Goal: Communication & Community: Answer question/provide support

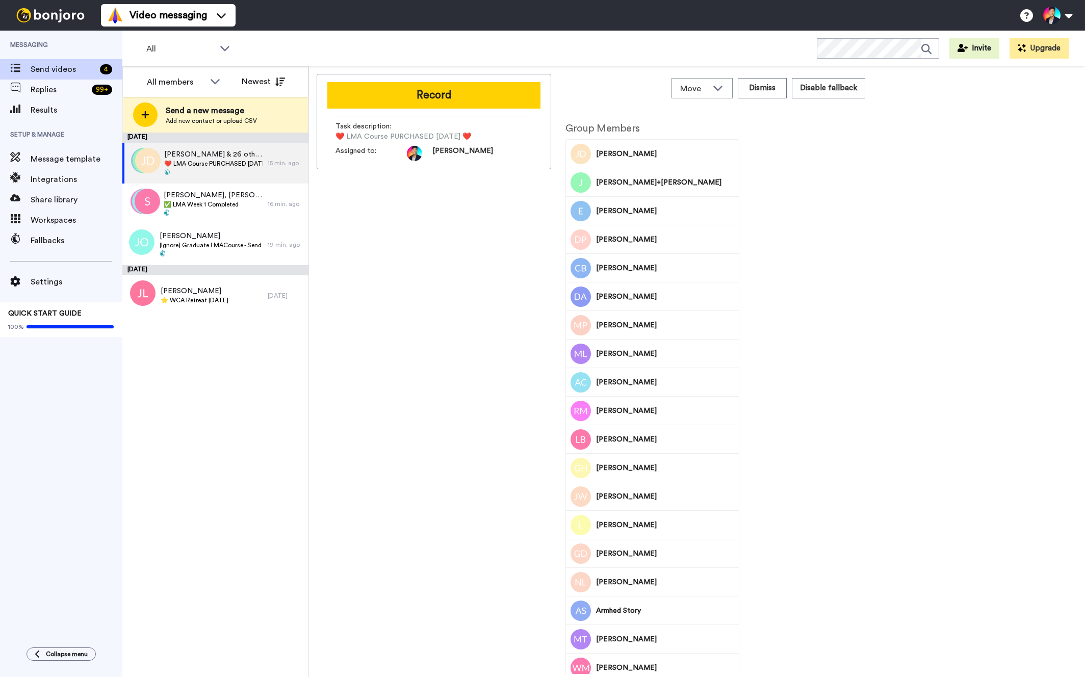
click at [216, 273] on div "[DATE]" at bounding box center [215, 270] width 186 height 10
click at [220, 292] on span "[PERSON_NAME]" at bounding box center [195, 291] width 68 height 10
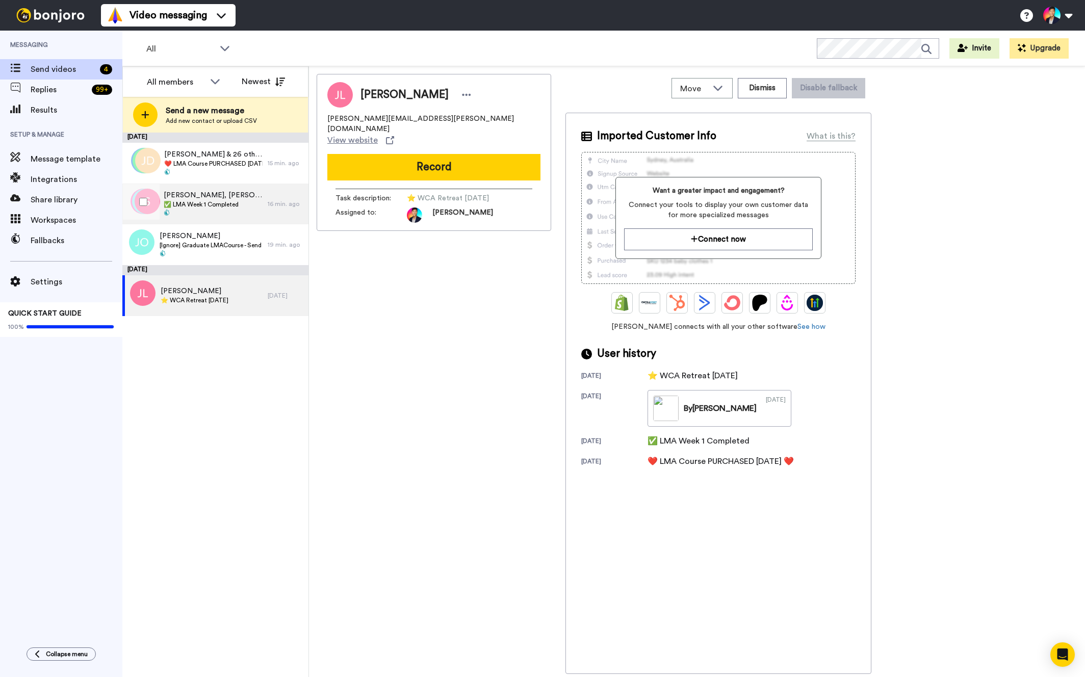
click at [209, 192] on span "Sharyn, Elena & 9 others" at bounding box center [213, 195] width 99 height 10
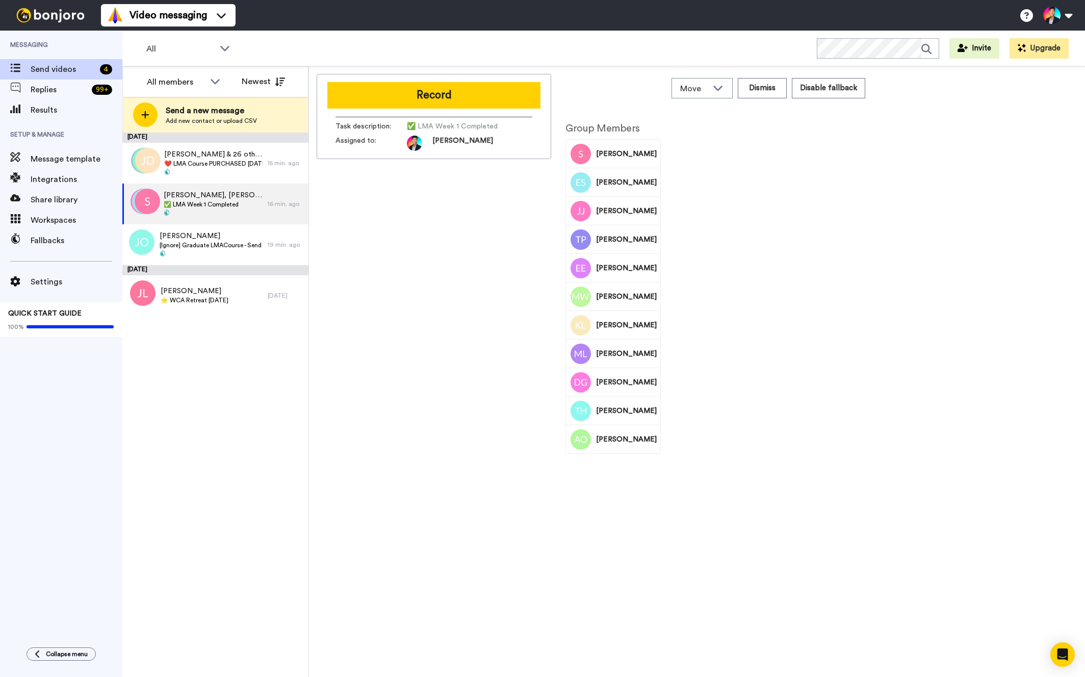
click at [569, 186] on div "[PERSON_NAME]" at bounding box center [613, 182] width 93 height 28
click at [440, 315] on div "Record Task description : ✅ LMA Week 1 Completed Assigned to: Tim" at bounding box center [434, 374] width 235 height 600
click at [421, 347] on div "Record Task description : ✅ LMA Week 1 Completed Assigned to: Tim" at bounding box center [434, 374] width 235 height 600
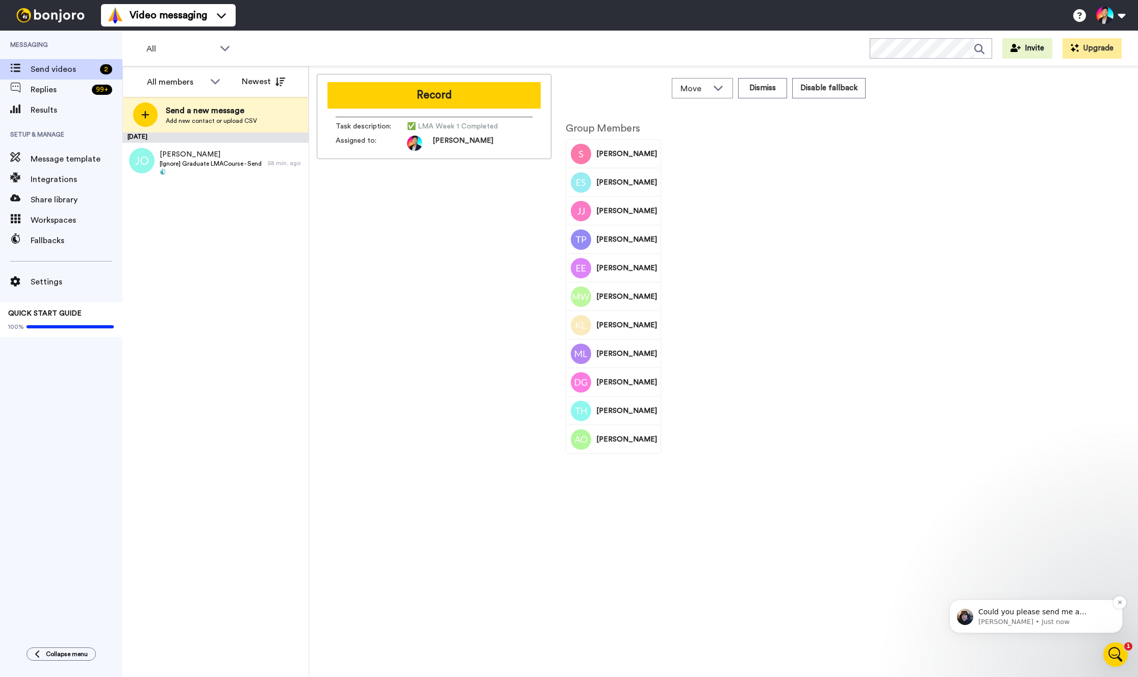
click at [1027, 632] on div "Could you please send me a screenshot of Syrina so I can send it to the tech gu…" at bounding box center [1035, 617] width 173 height 34
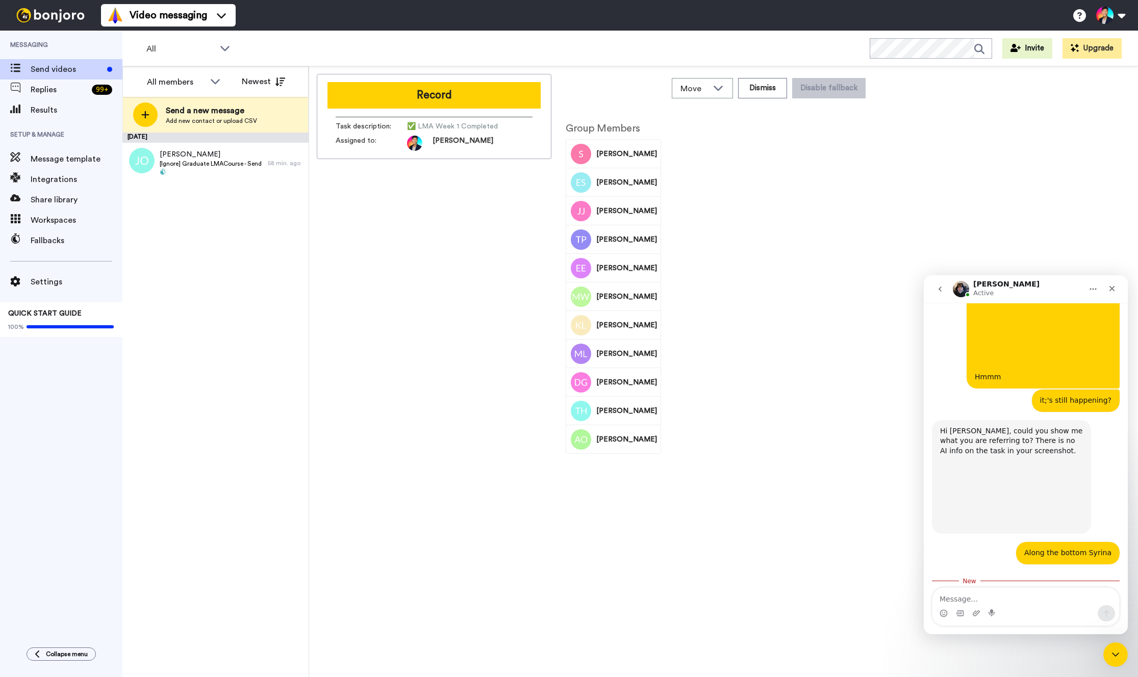
scroll to position [738, 0]
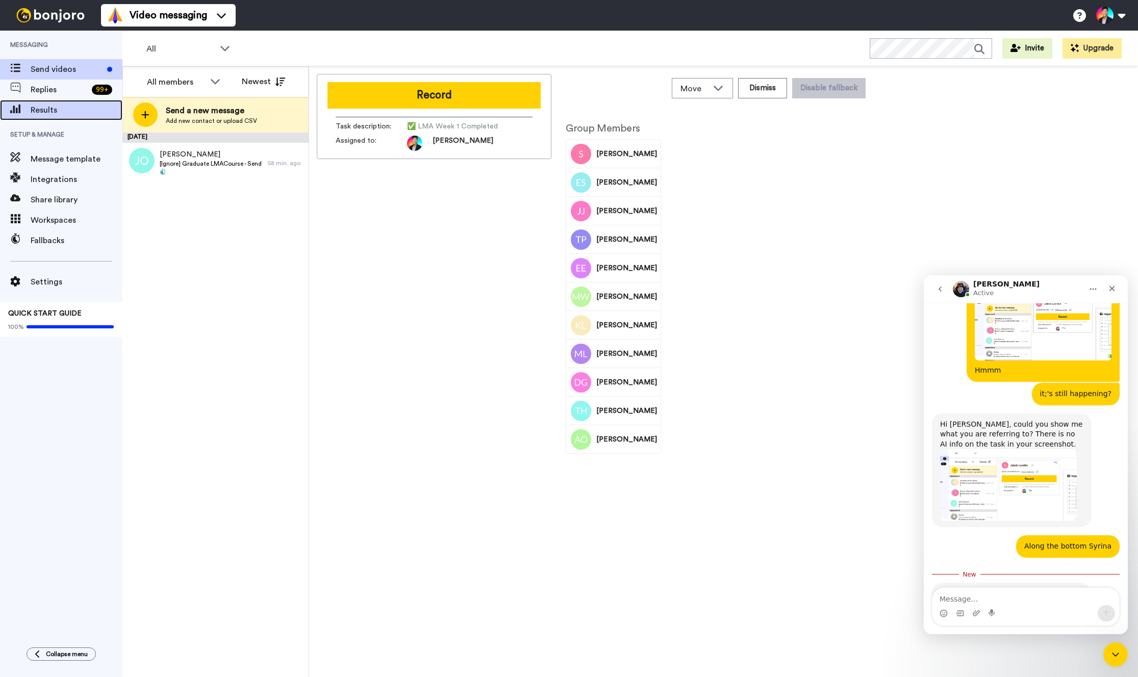
click at [71, 109] on span "Results" at bounding box center [77, 110] width 92 height 12
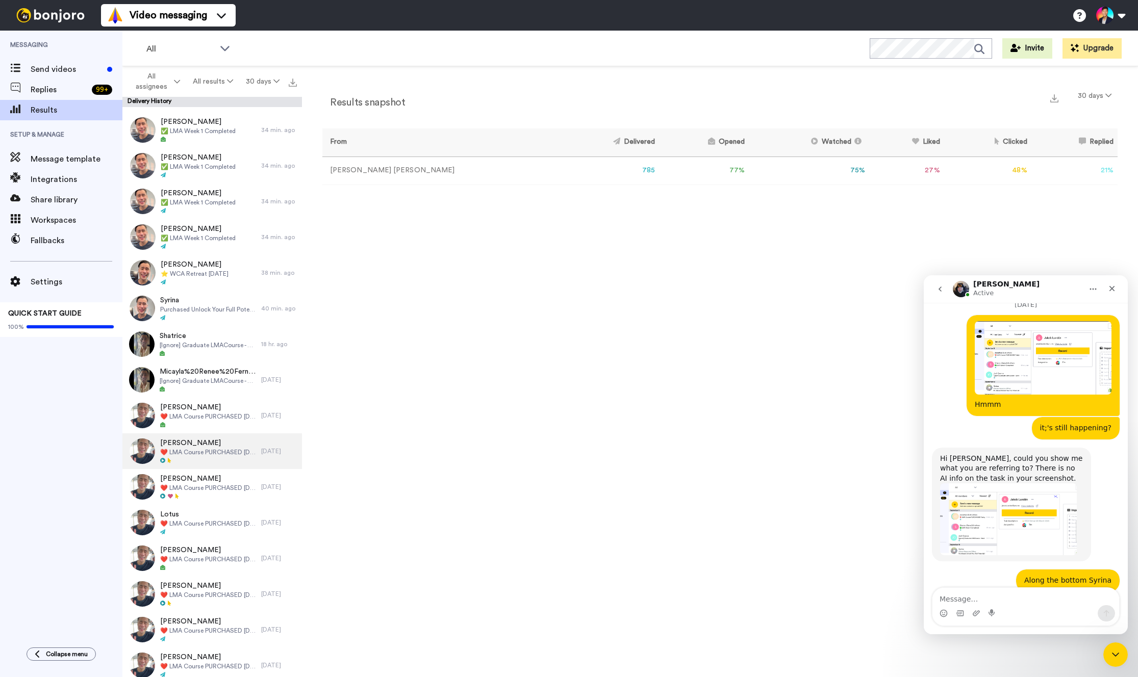
scroll to position [721, 0]
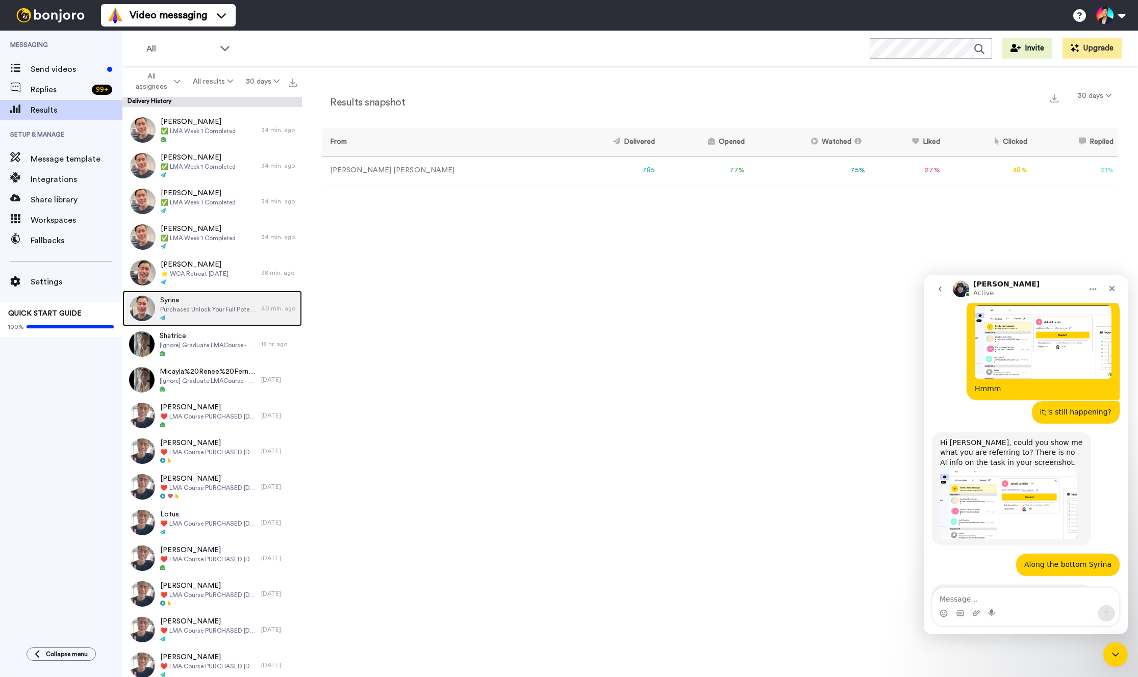
click at [193, 317] on div at bounding box center [208, 318] width 96 height 7
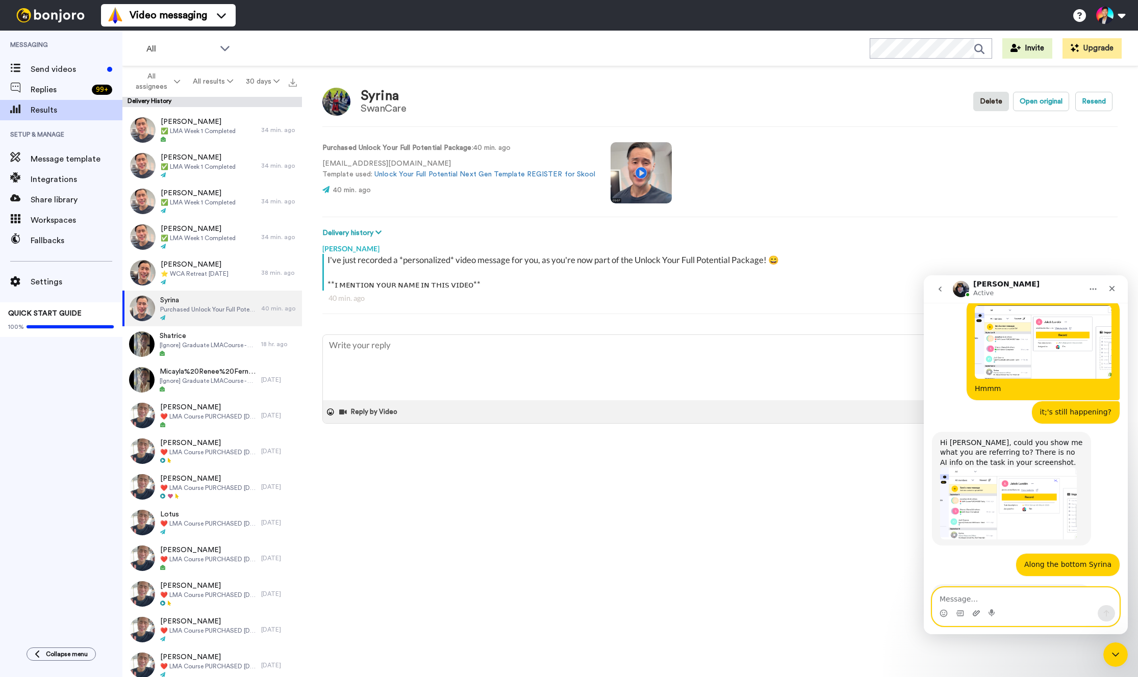
click at [974, 613] on icon "Upload attachment" at bounding box center [976, 613] width 7 height 6
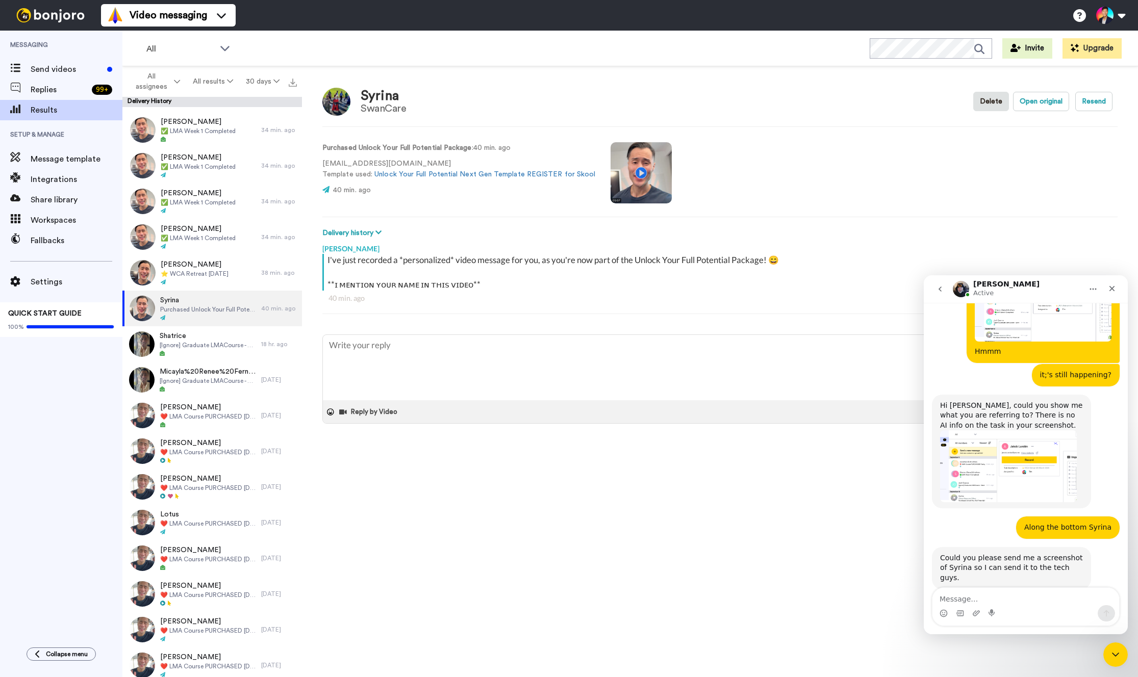
scroll to position [759, 0]
click at [56, 69] on span "Send videos" at bounding box center [67, 69] width 72 height 12
type textarea "x"
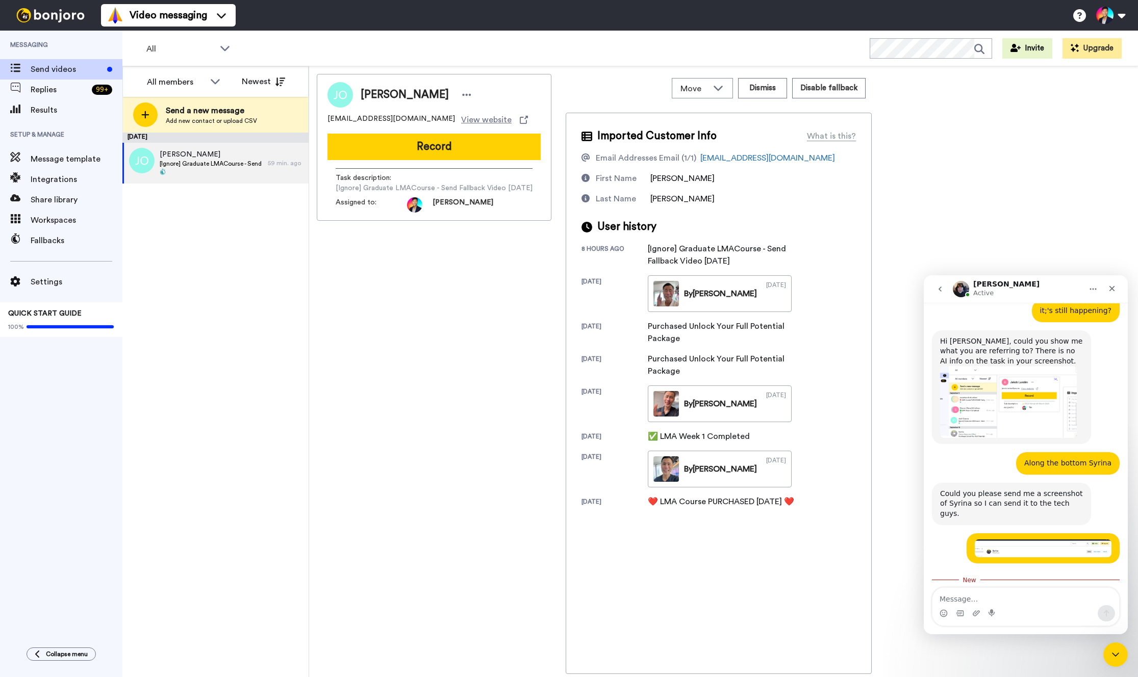
scroll to position [827, 0]
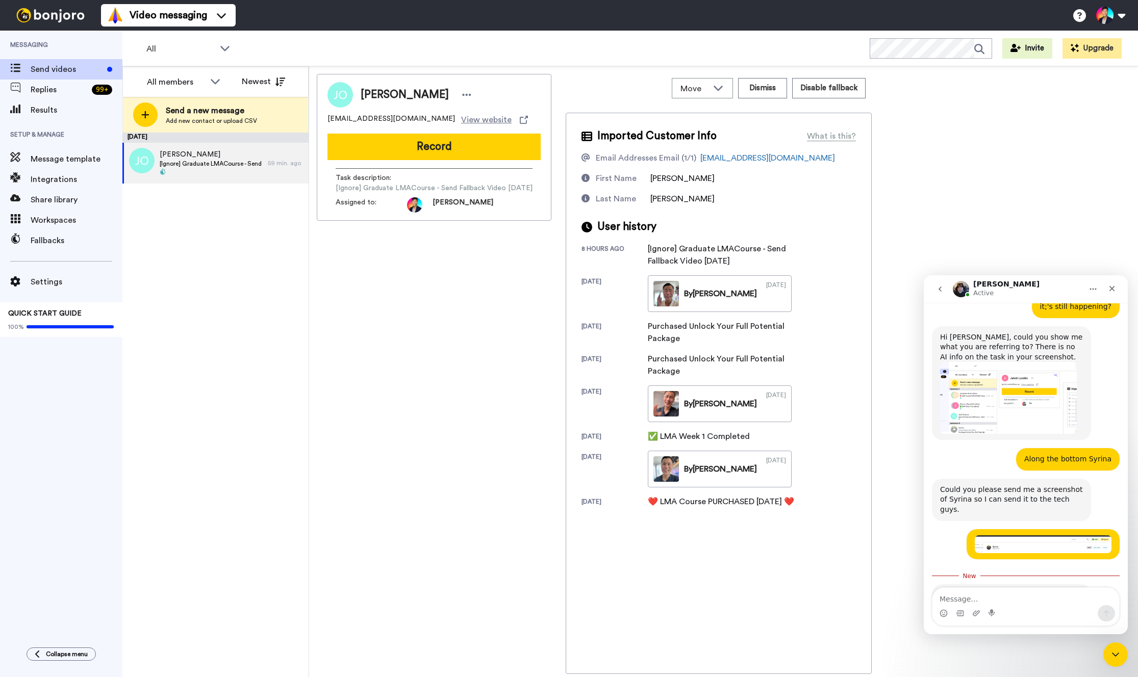
click at [983, 600] on textarea "Message…" at bounding box center [1025, 596] width 187 height 17
type textarea "the AI is - it's inserted title"
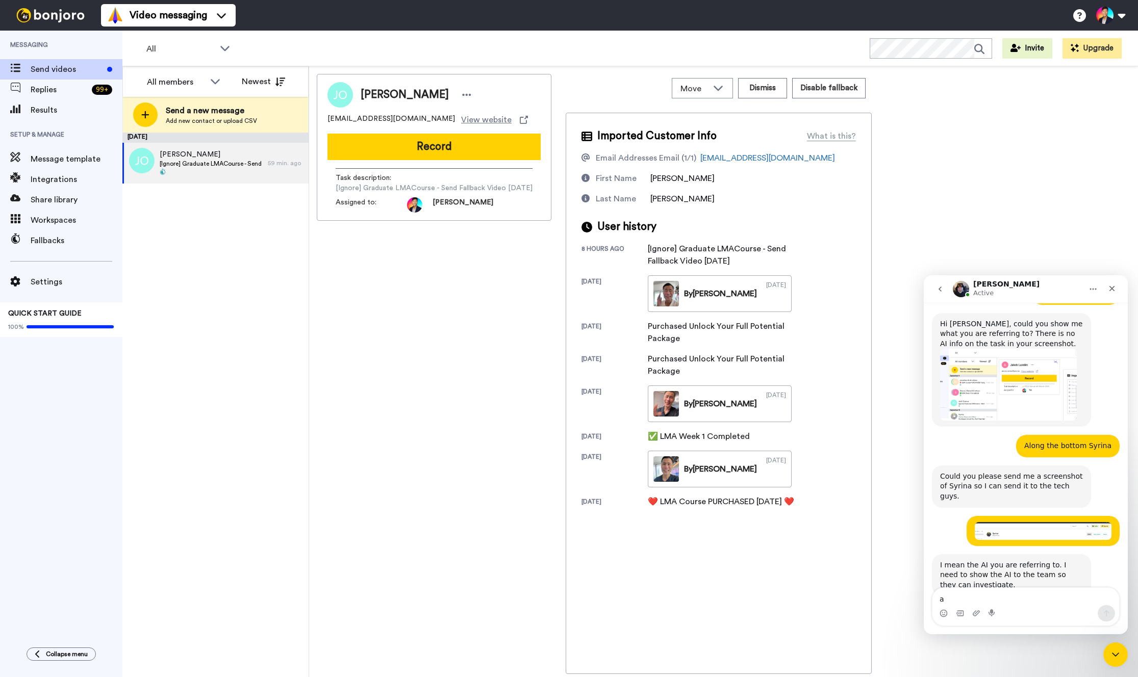
scroll to position [840, 0]
type textarea "and profile picture"
